Goal: Task Accomplishment & Management: Use online tool/utility

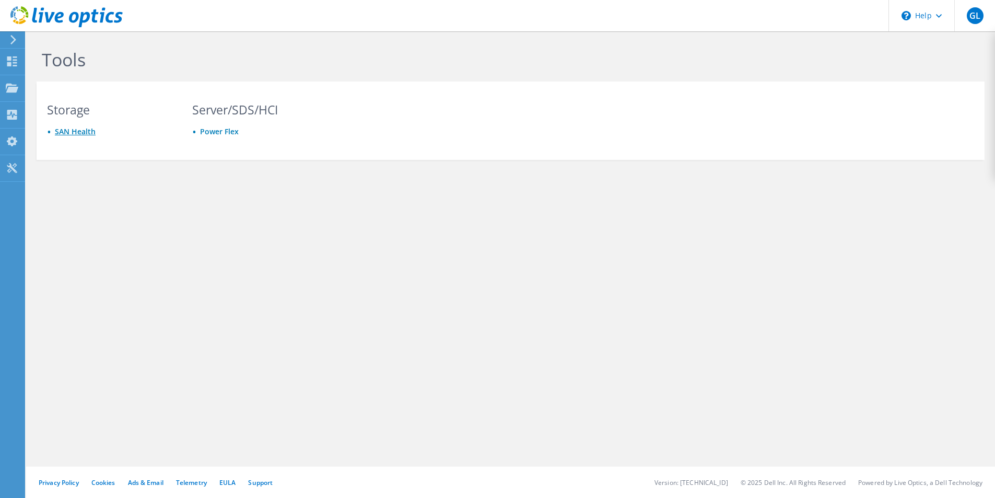
click at [78, 131] on link "SAN Health" at bounding box center [75, 131] width 41 height 10
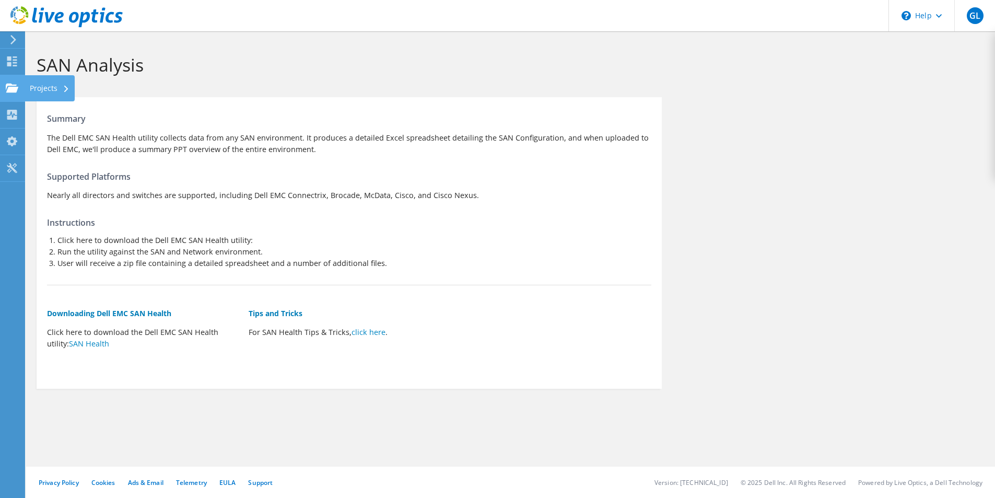
click at [13, 87] on use at bounding box center [12, 87] width 13 height 9
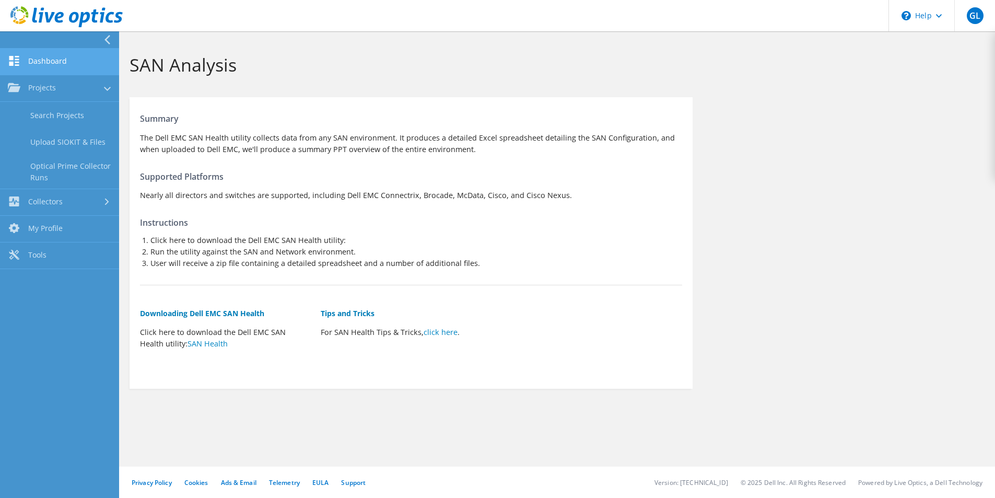
click at [18, 60] on use at bounding box center [14, 61] width 10 height 10
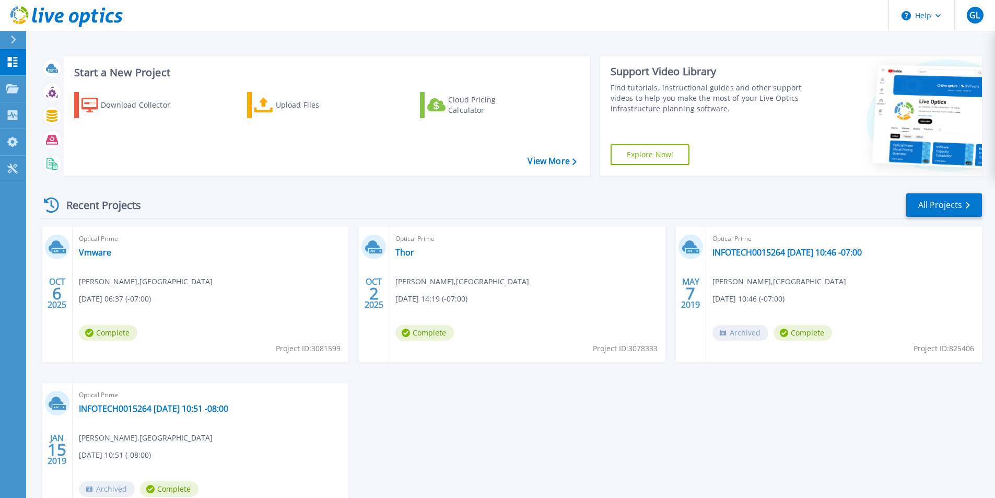
click at [320, 16] on header "Help GL End User george li george.li@culvercity.org Culver City My Profile Log …" at bounding box center [497, 15] width 995 height 31
click at [549, 161] on link "View More" at bounding box center [552, 161] width 49 height 10
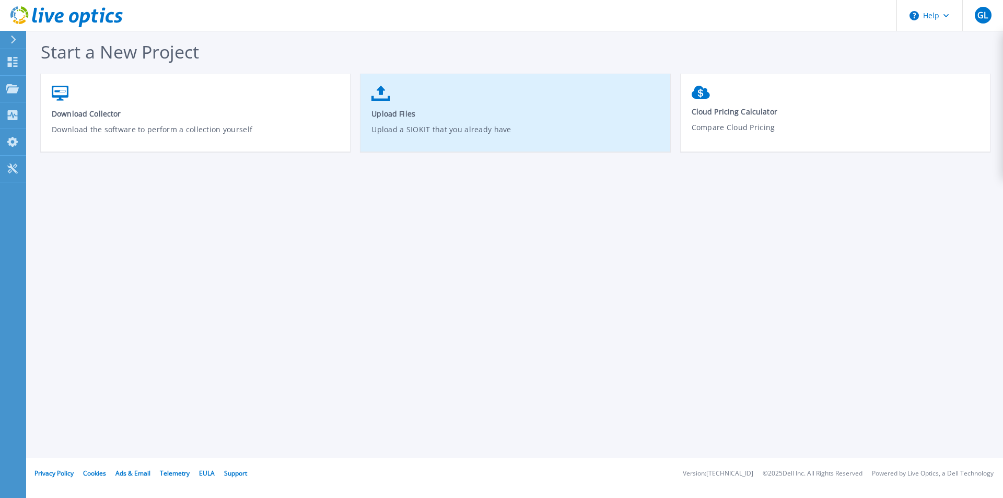
click at [446, 120] on link "Upload Files Upload a SIOKIT that you already have" at bounding box center [514, 117] width 309 height 75
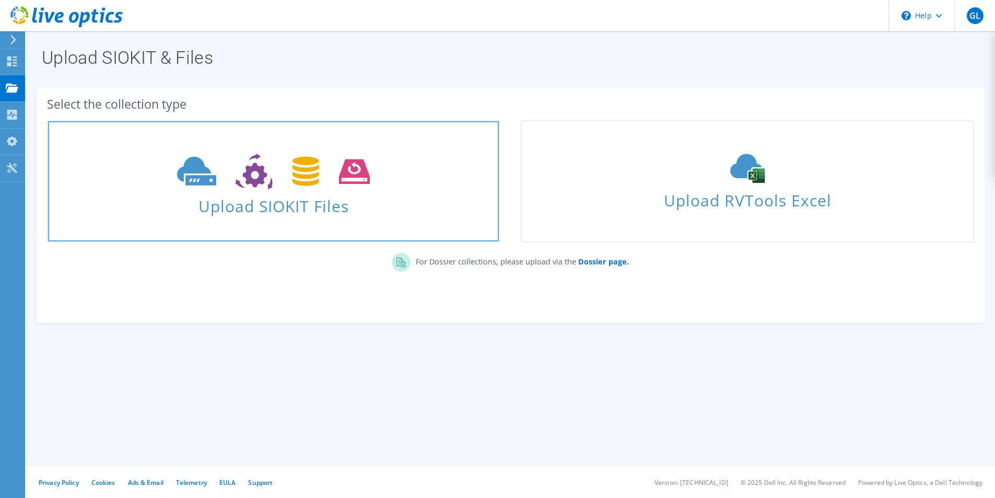
click at [345, 175] on use at bounding box center [273, 172] width 193 height 36
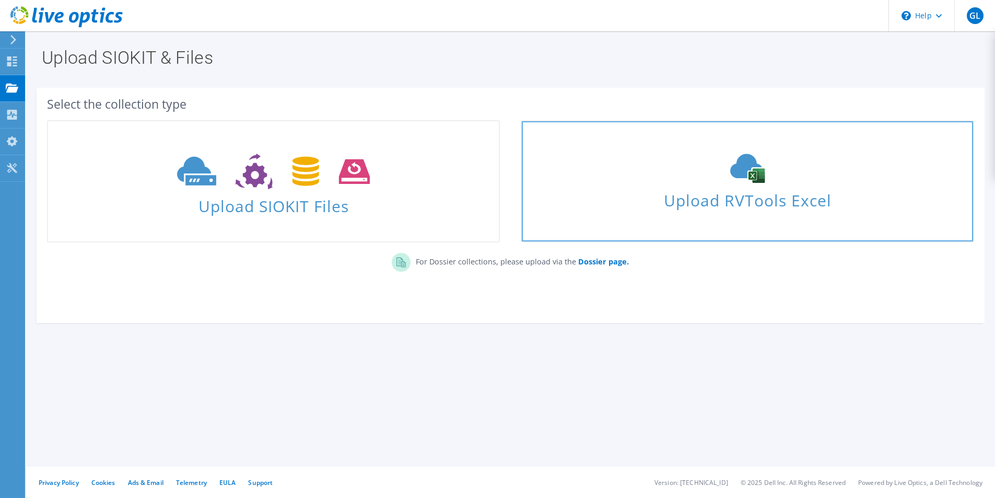
click at [740, 200] on span "Upload RVTools Excel" at bounding box center [747, 197] width 451 height 22
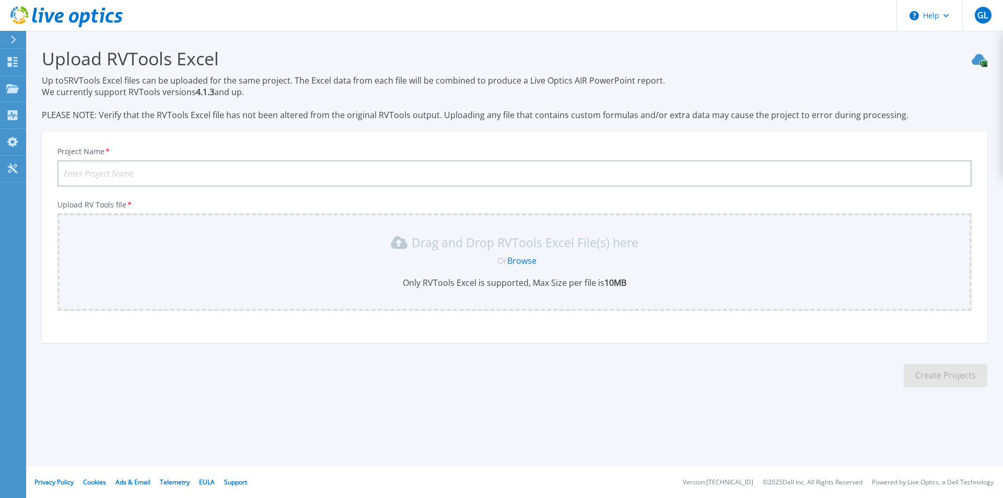
click at [522, 257] on link "Browse" at bounding box center [521, 260] width 29 height 11
click at [534, 260] on link "Browse" at bounding box center [521, 260] width 29 height 11
click at [522, 261] on link "Browse" at bounding box center [521, 260] width 29 height 11
